Goal: Transaction & Acquisition: Subscribe to service/newsletter

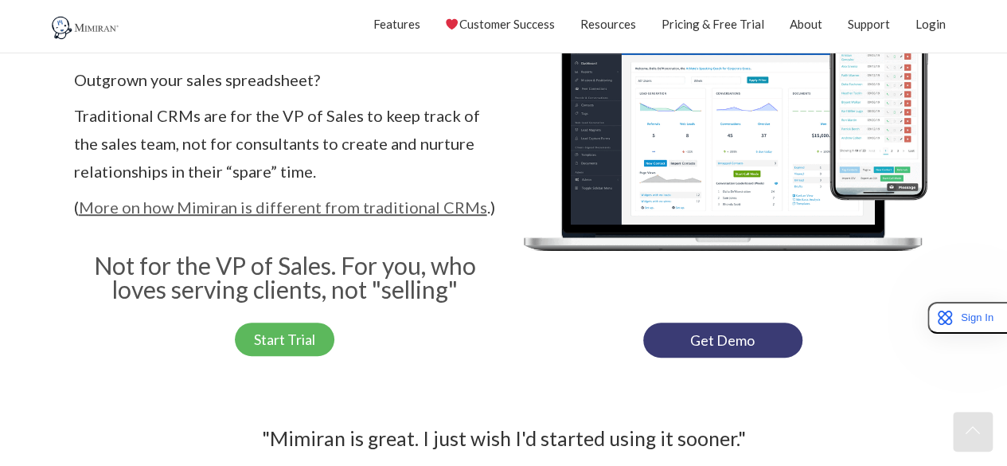
scroll to position [318, 0]
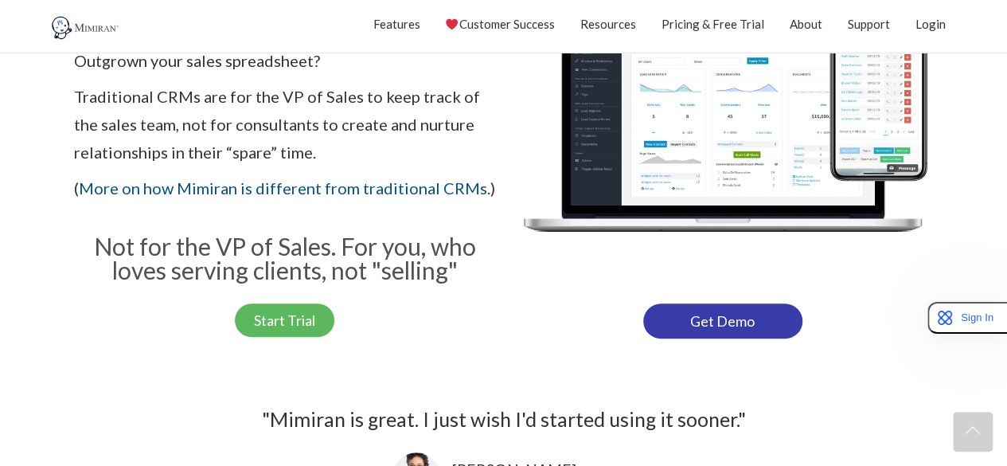
click at [677, 316] on link "Get Demo" at bounding box center [722, 320] width 159 height 35
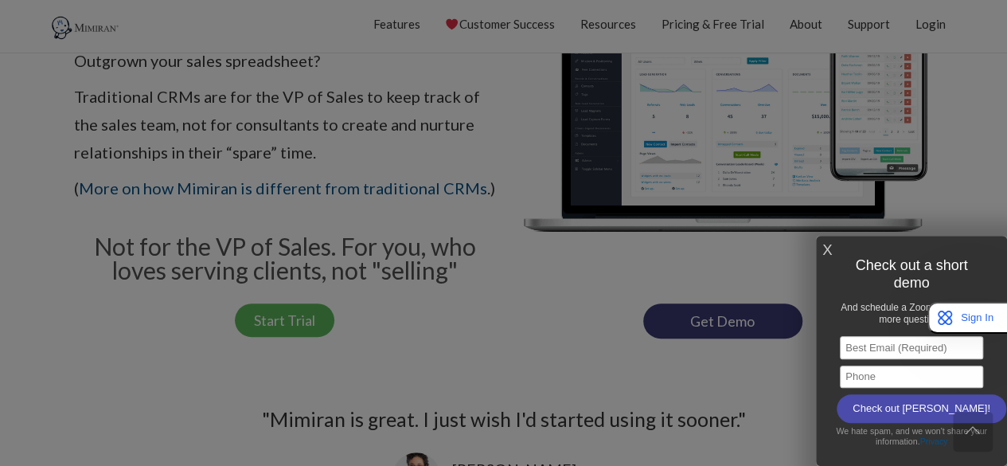
click at [826, 255] on link "X" at bounding box center [827, 250] width 10 height 26
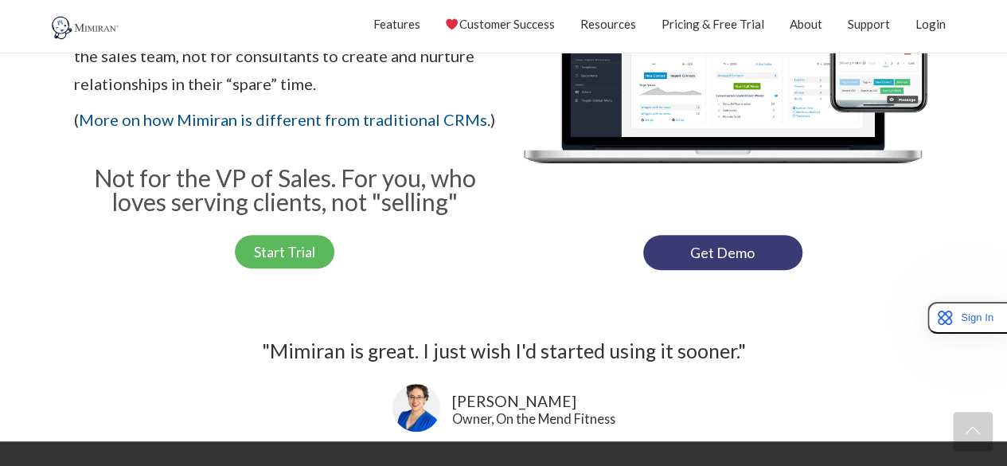
scroll to position [478, 0]
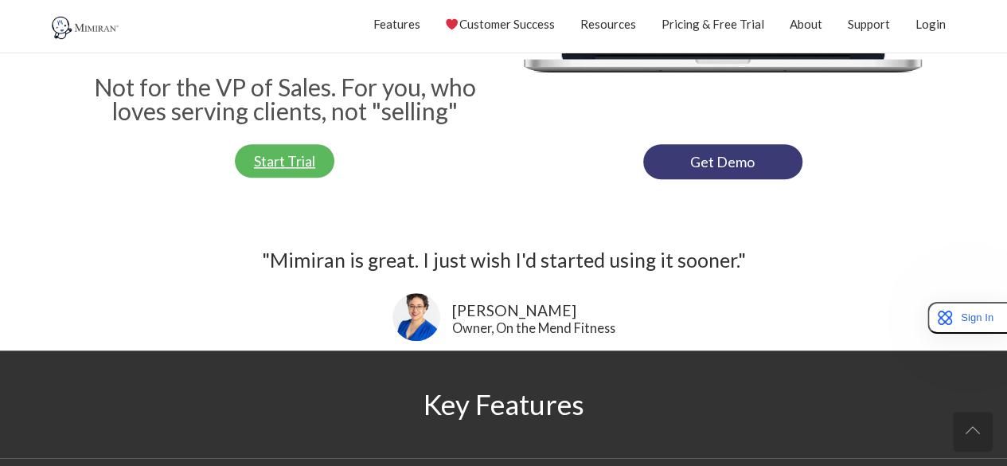
click at [267, 160] on span "Start Trial" at bounding box center [284, 161] width 61 height 14
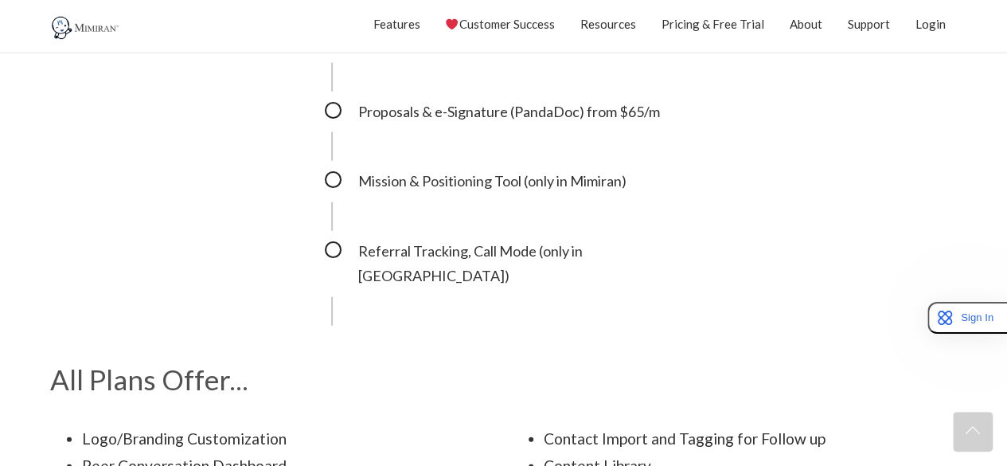
scroll to position [1910, 0]
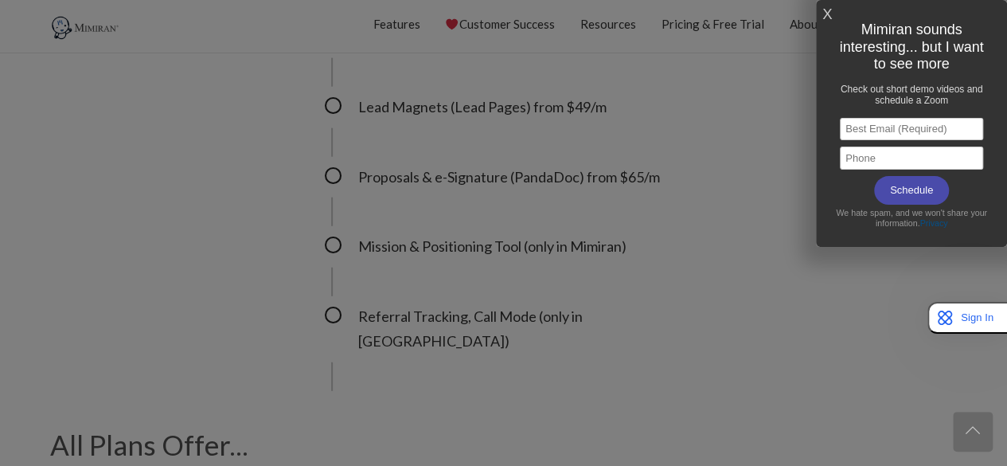
click at [826, 8] on link "X" at bounding box center [827, 15] width 10 height 26
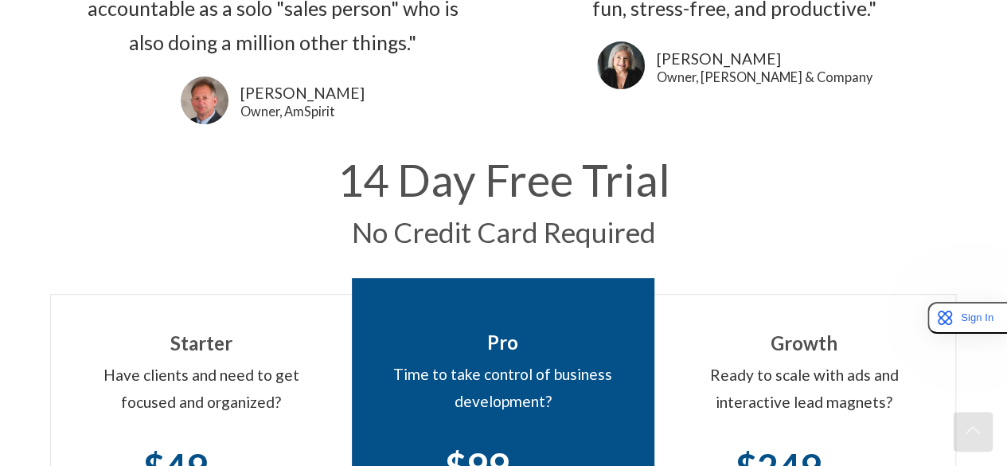
scroll to position [0, 0]
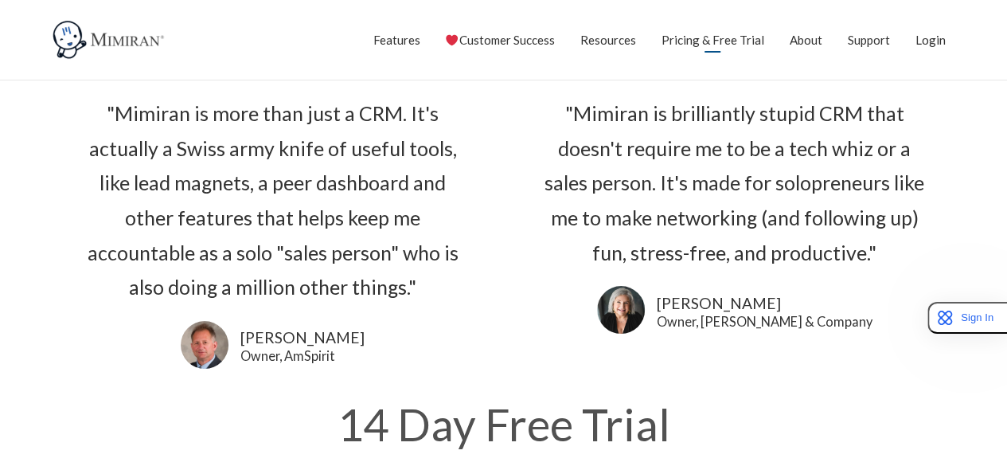
click at [684, 39] on link "Pricing & Free Trial" at bounding box center [712, 40] width 103 height 40
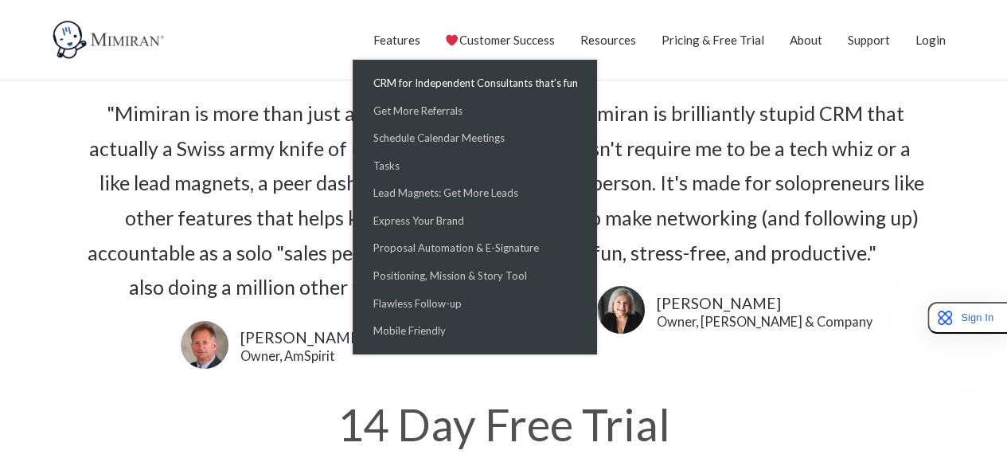
click at [409, 80] on link "CRM for Independent Consultants that’s fun" at bounding box center [475, 83] width 236 height 28
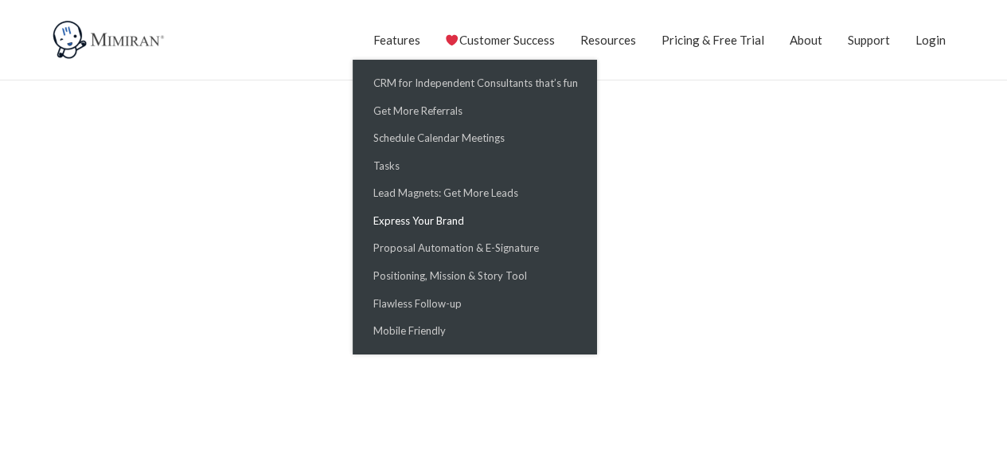
click at [418, 224] on link "Express Your Brand" at bounding box center [475, 221] width 236 height 28
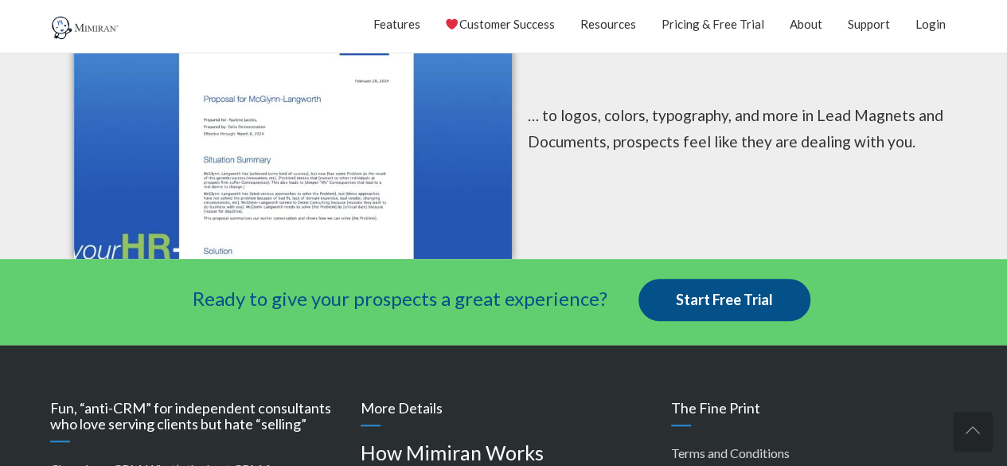
scroll to position [557, 0]
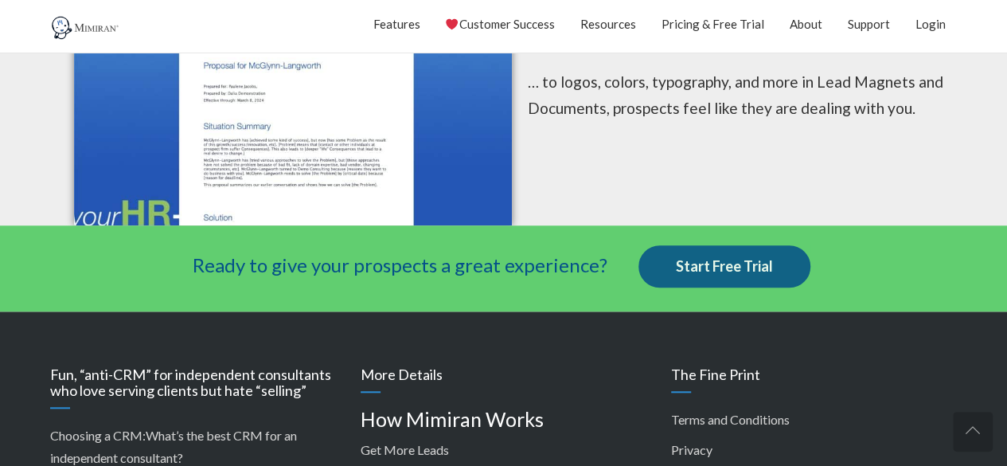
click at [699, 264] on link "Start Free Trial" at bounding box center [724, 266] width 172 height 43
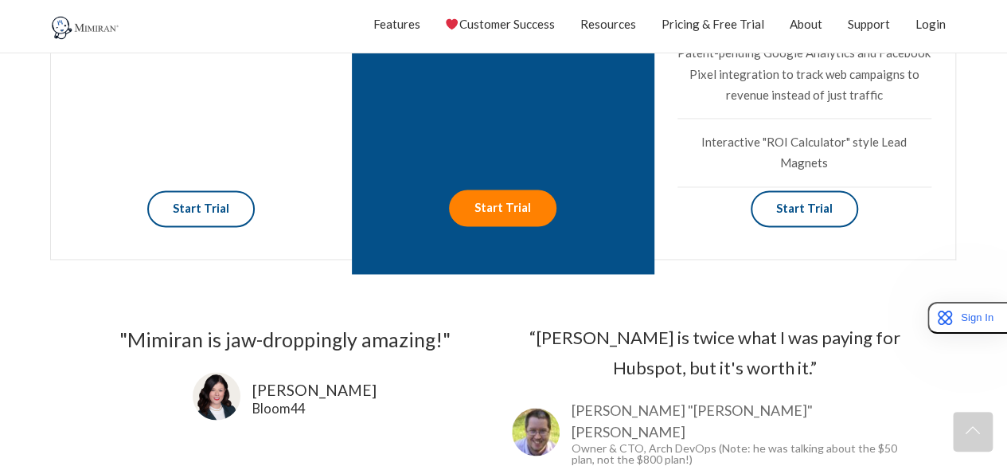
scroll to position [1273, 0]
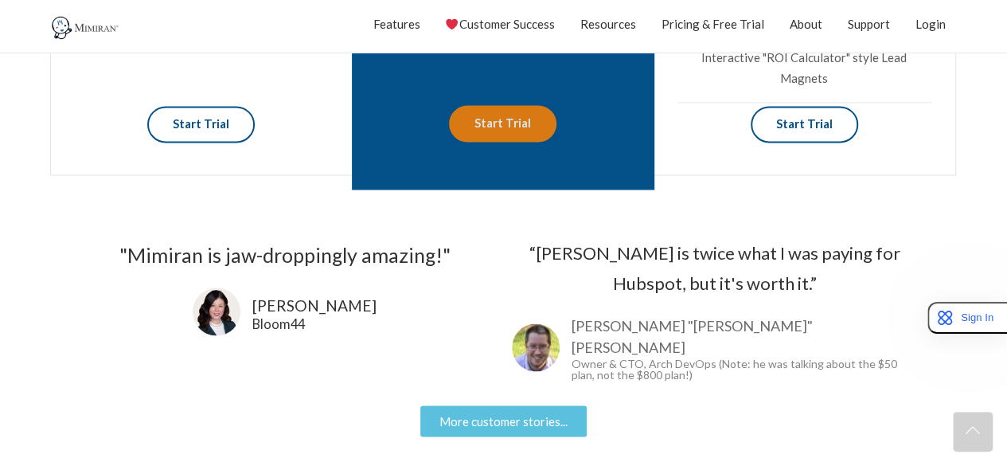
click at [521, 123] on link "Start Trial" at bounding box center [502, 123] width 107 height 36
